Goal: Find specific page/section: Find specific page/section

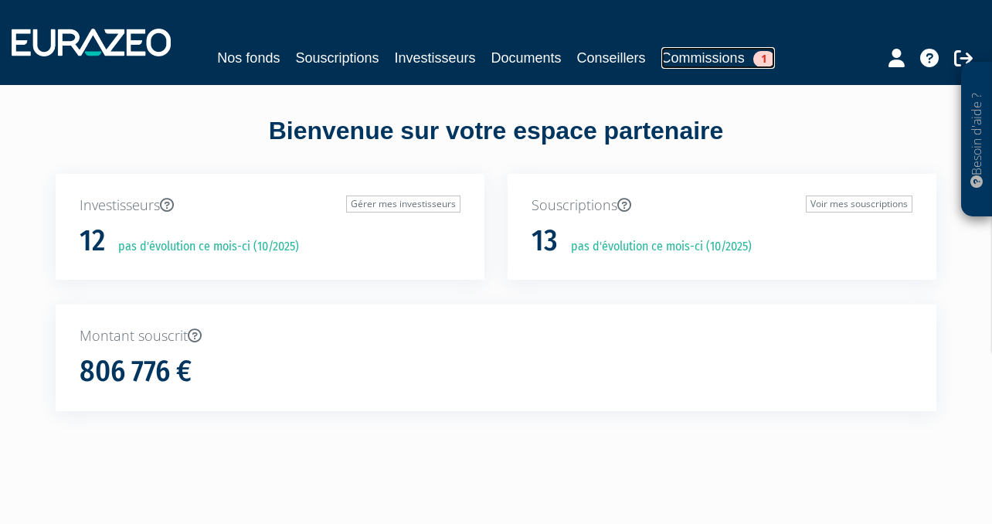
click at [714, 56] on link "Commissions 1" at bounding box center [718, 58] width 114 height 22
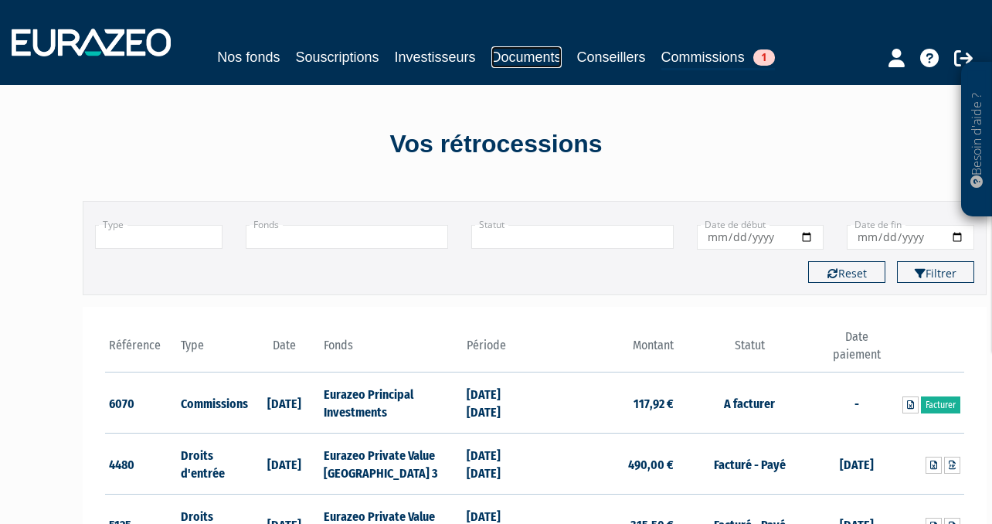
click at [521, 56] on link "Documents" at bounding box center [526, 57] width 70 height 22
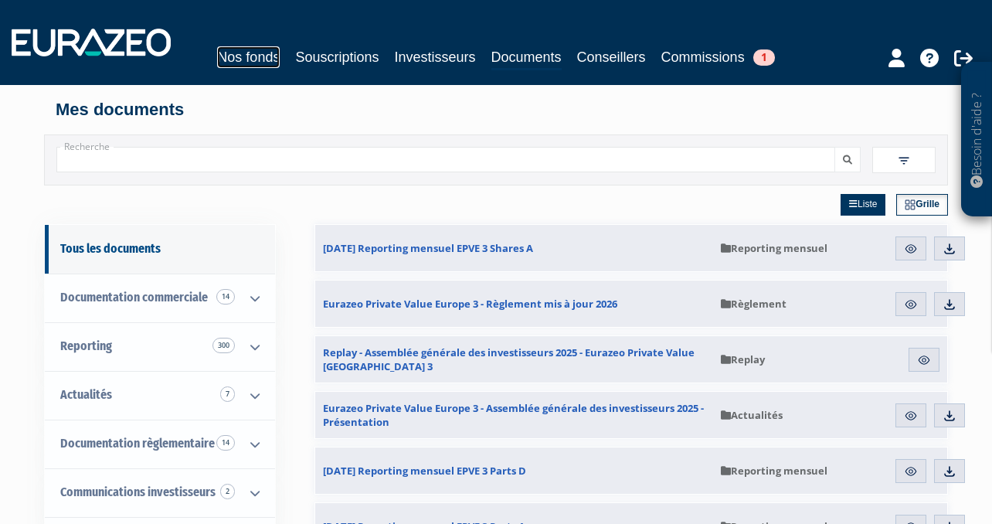
click at [265, 58] on link "Nos fonds" at bounding box center [248, 57] width 63 height 22
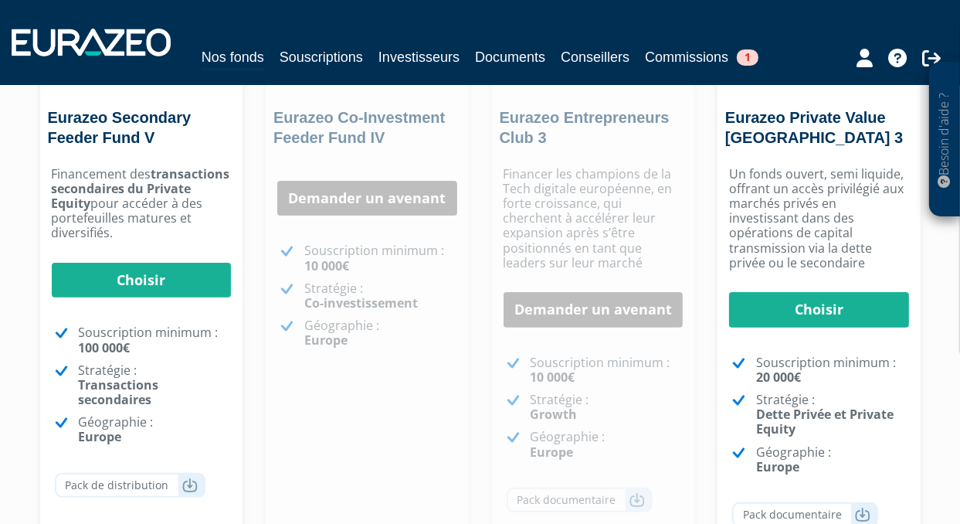
scroll to position [309, 0]
